Goal: Check status: Check status

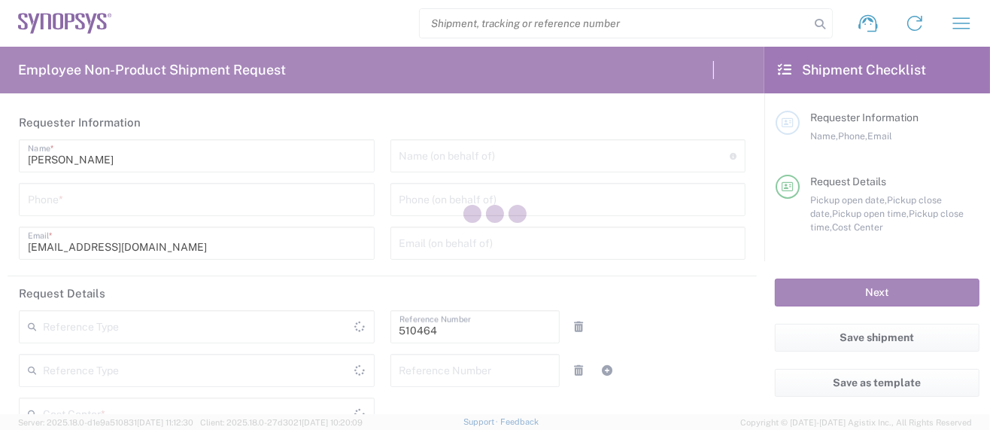
type input "Department"
type input "US01, SG, MSIP2, R&D 510464"
type input "[GEOGRAPHIC_DATA]"
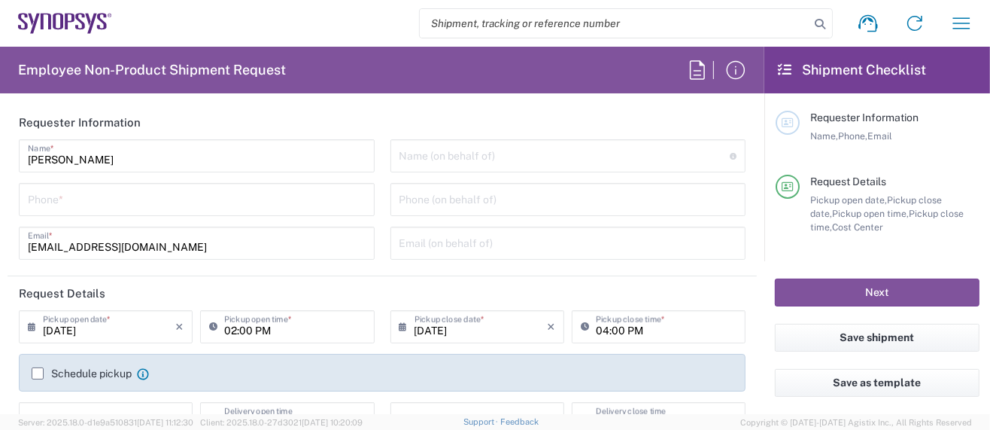
type input "[US_STATE]"
type input "Delivered at Place"
type input "[GEOGRAPHIC_DATA]"
type input "Hillsboro US03"
click at [959, 25] on icon "button" at bounding box center [961, 23] width 24 height 24
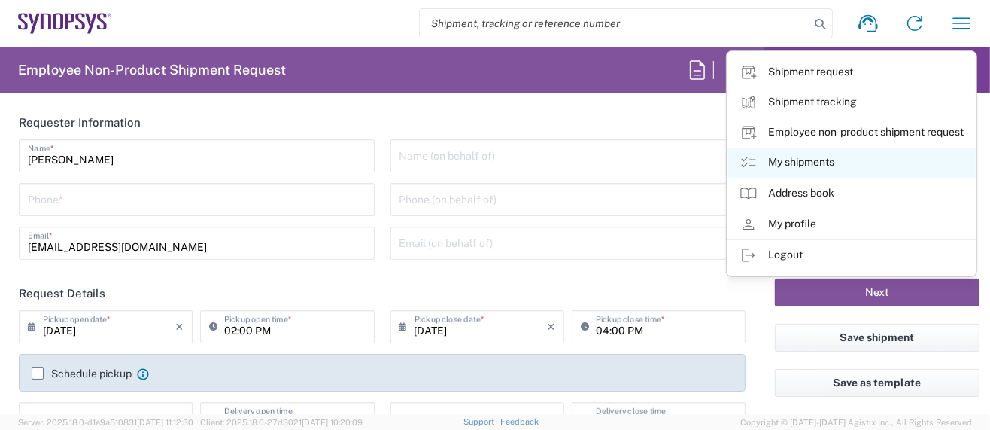
click at [810, 156] on link "My shipments" at bounding box center [851, 162] width 248 height 30
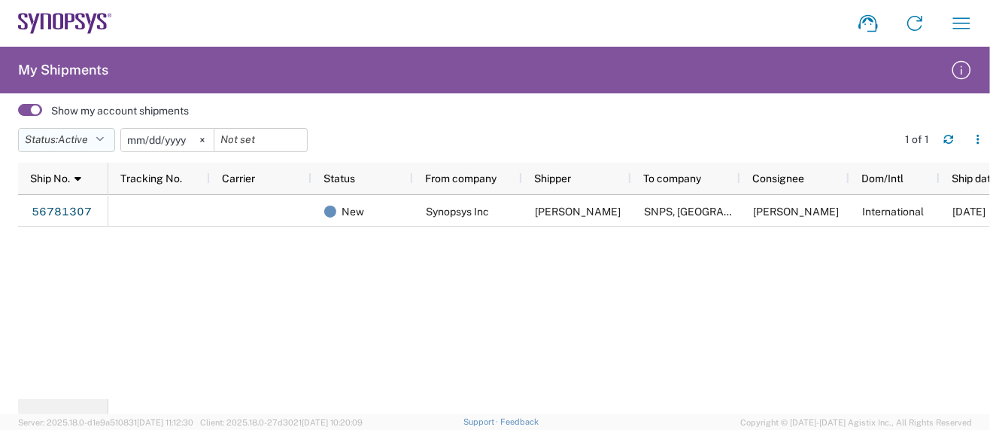
click at [104, 138] on icon "button" at bounding box center [100, 140] width 8 height 11
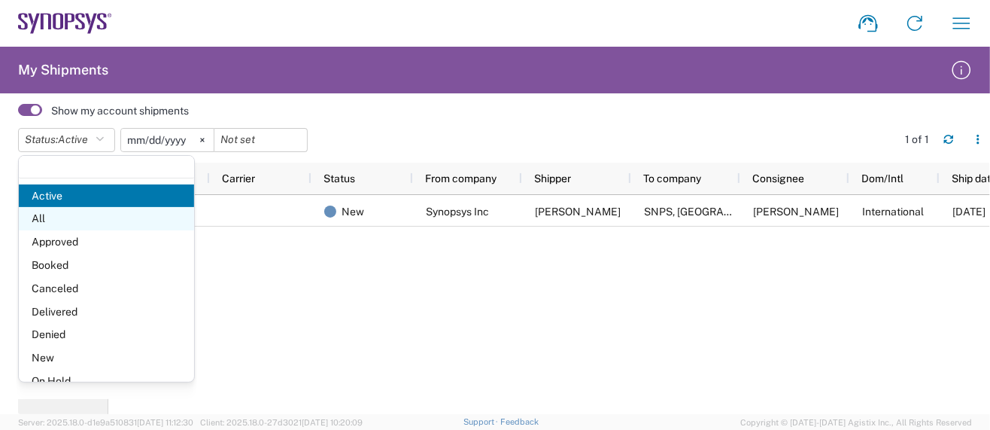
click at [77, 218] on span "All" at bounding box center [106, 218] width 175 height 23
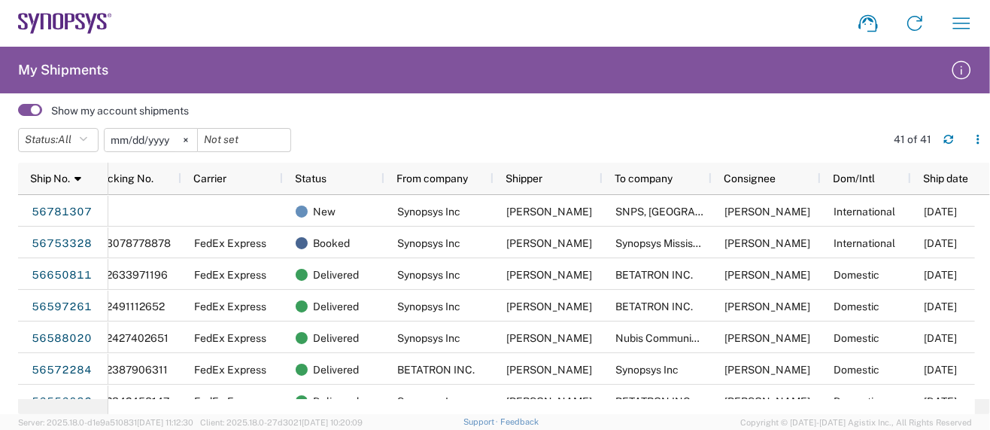
scroll to position [0, 28]
